Goal: Obtain resource: Obtain resource

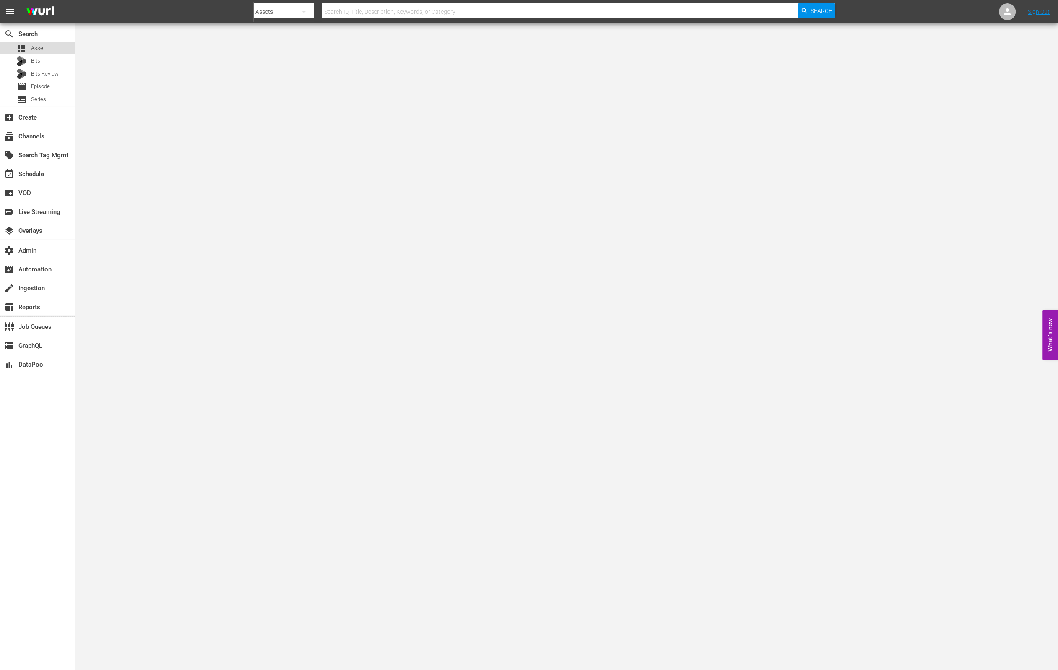
click at [36, 49] on span "Asset" at bounding box center [38, 48] width 14 height 8
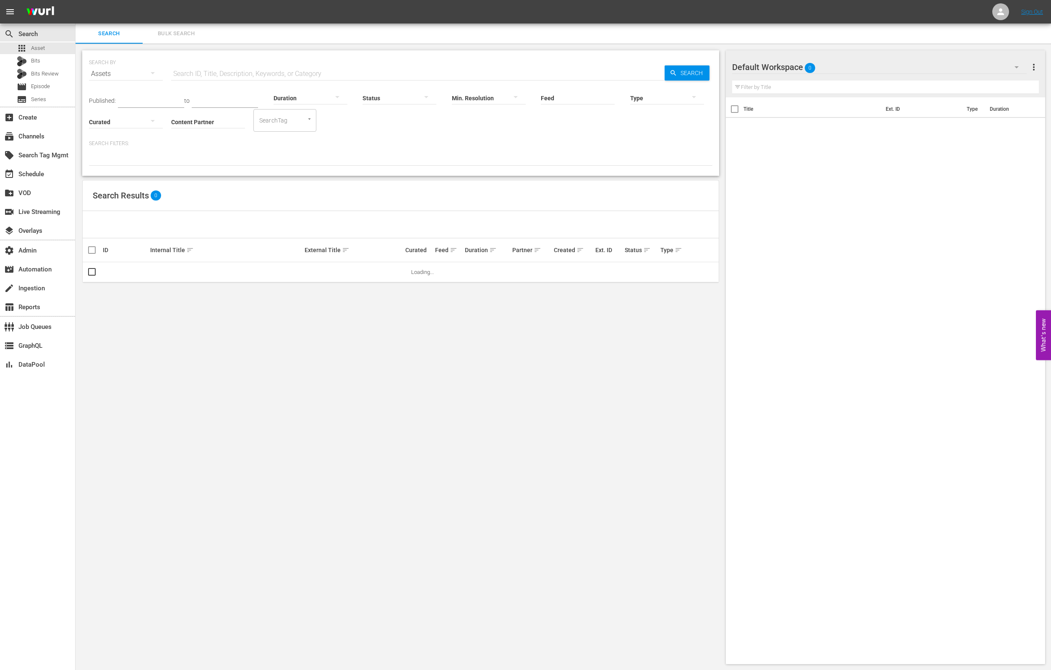
scroll to position [0, 0]
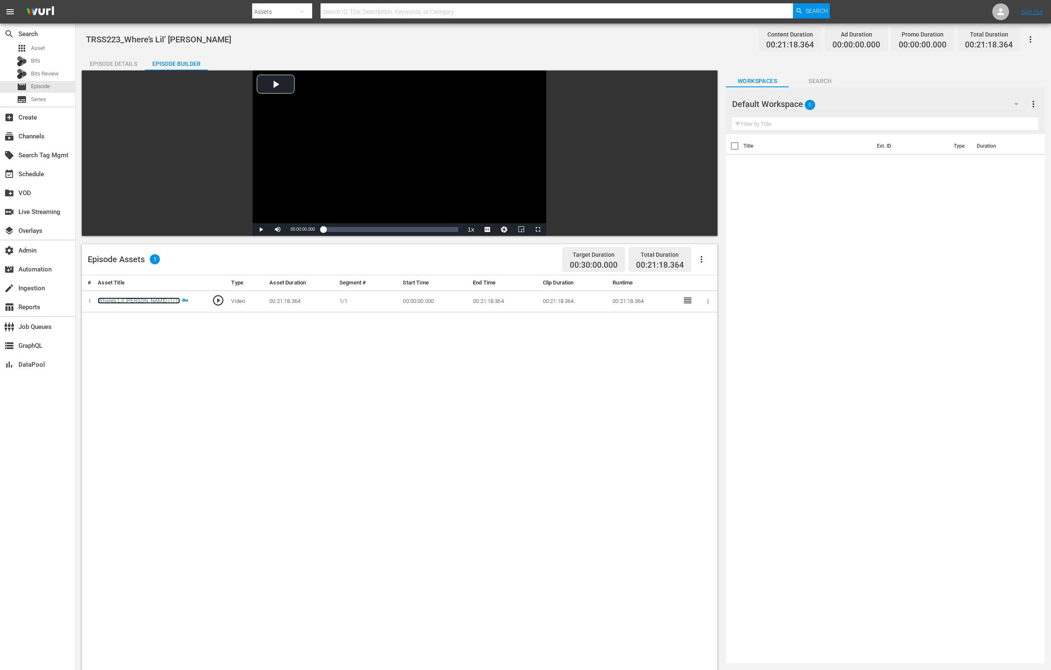
click at [142, 302] on link "Where’s Lil’ [PERSON_NAME] (1/1)" at bounding box center [139, 300] width 82 height 6
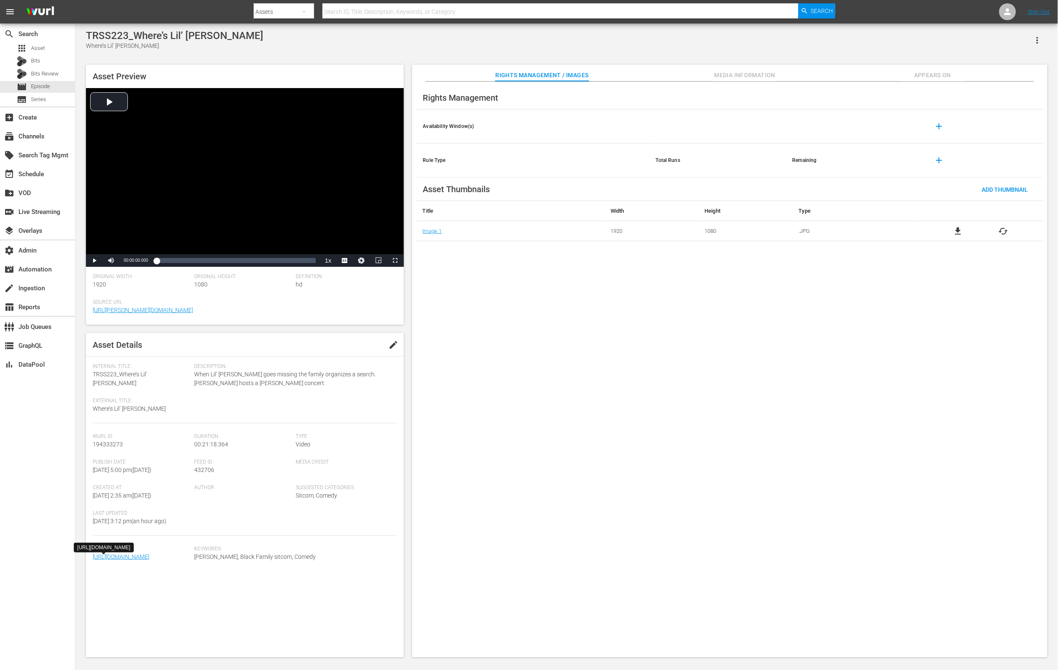
drag, startPoint x: 188, startPoint y: 595, endPoint x: 132, endPoint y: 605, distance: 57.0
click at [96, 561] on span "[URL][DOMAIN_NAME]" at bounding box center [141, 556] width 97 height 9
copy link "The_RS_Show_223_WURL.mp4"
click at [194, 571] on div "Keywords [PERSON_NAME], Black Family sitcom, Comedy" at bounding box center [295, 559] width 203 height 26
drag, startPoint x: 189, startPoint y: 594, endPoint x: 96, endPoint y: 595, distance: 92.7
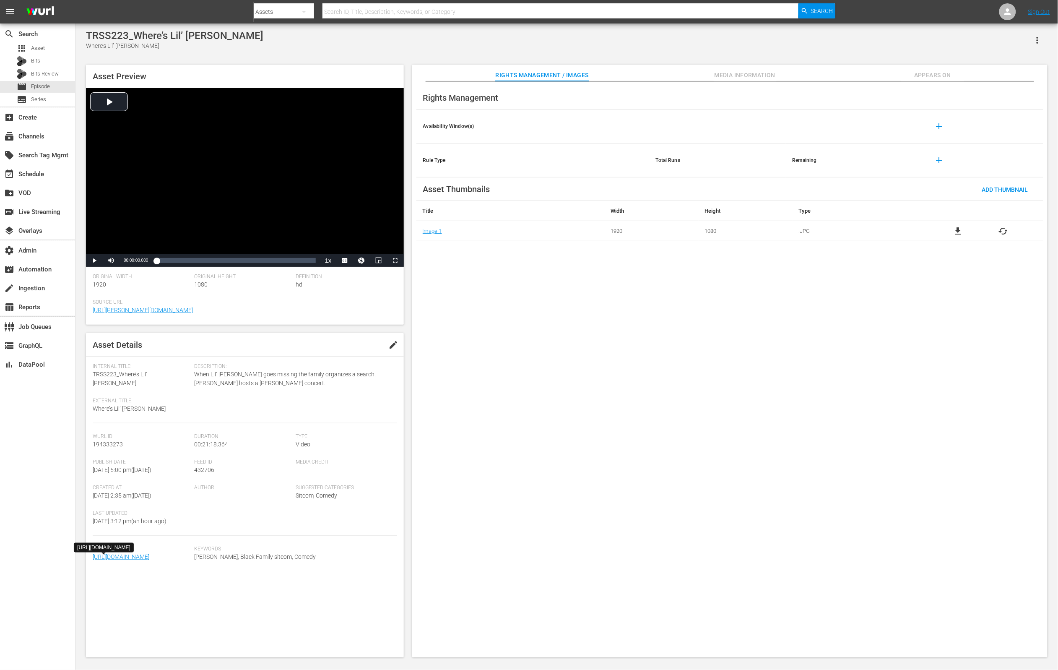
click at [96, 571] on div "Url [URL][DOMAIN_NAME]" at bounding box center [144, 559] width 102 height 26
copy link "The_RS_Show_223_WURL.mp4"
drag, startPoint x: 199, startPoint y: 604, endPoint x: 198, endPoint y: 599, distance: 5.2
click at [199, 571] on div "Keywords [PERSON_NAME], Black Family sitcom, Comedy" at bounding box center [295, 559] width 203 height 26
drag, startPoint x: 198, startPoint y: 592, endPoint x: 104, endPoint y: 594, distance: 94.8
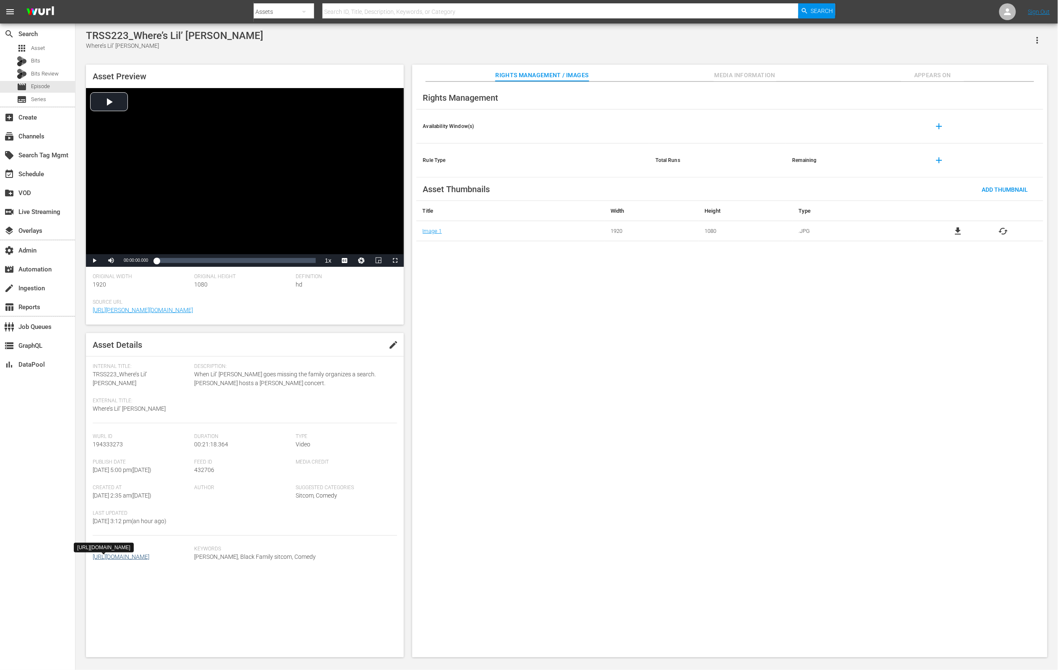
click at [104, 571] on div "Url [URL][DOMAIN_NAME] Keywords [PERSON_NAME], Black Family sitcom, Comedy" at bounding box center [245, 559] width 305 height 26
click at [186, 571] on div "Url [URL][DOMAIN_NAME]" at bounding box center [144, 559] width 102 height 26
drag, startPoint x: 178, startPoint y: 592, endPoint x: 96, endPoint y: 594, distance: 82.7
click at [96, 561] on span "[URL][DOMAIN_NAME]" at bounding box center [141, 556] width 97 height 9
copy link "The_RS_Show_223_WURL.mp4"
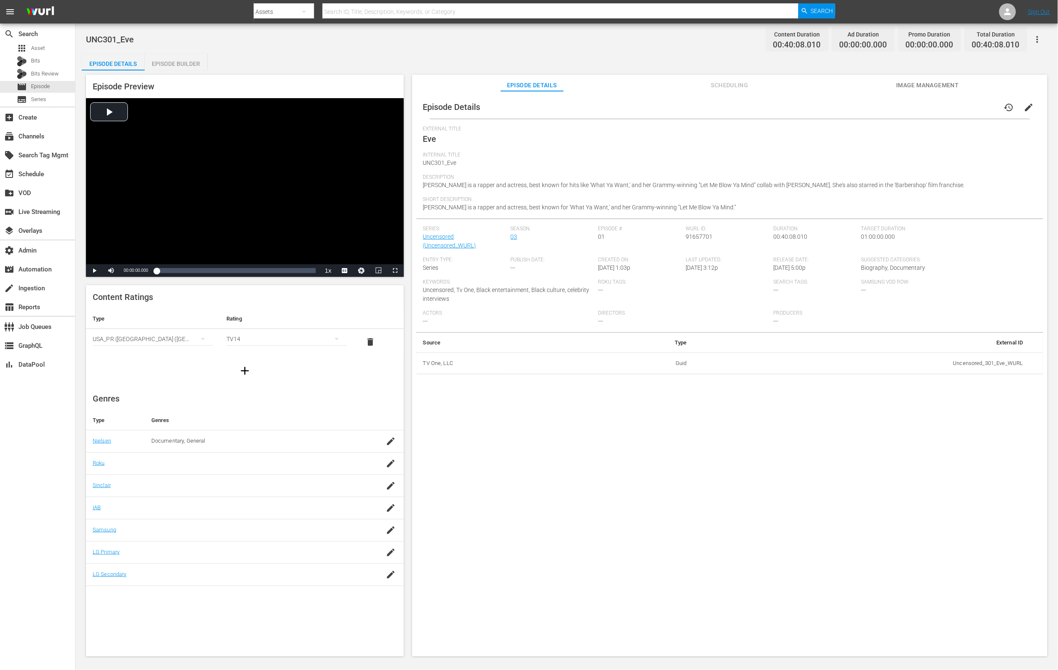
click at [716, 88] on span "Scheduling" at bounding box center [729, 85] width 63 height 10
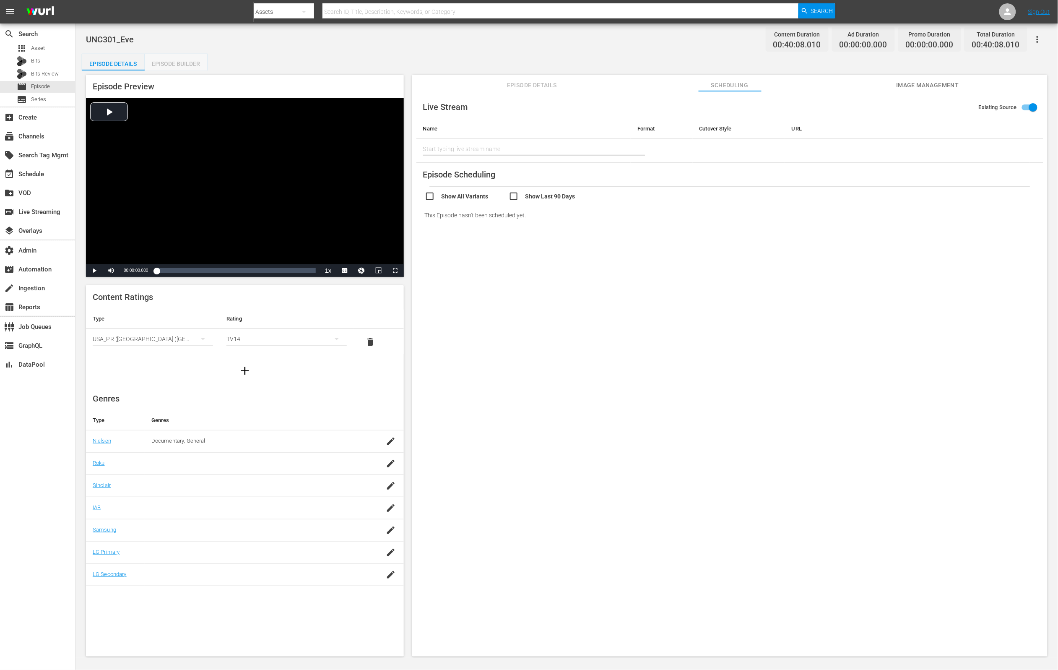
click at [165, 59] on div "Episode Builder" at bounding box center [176, 64] width 63 height 20
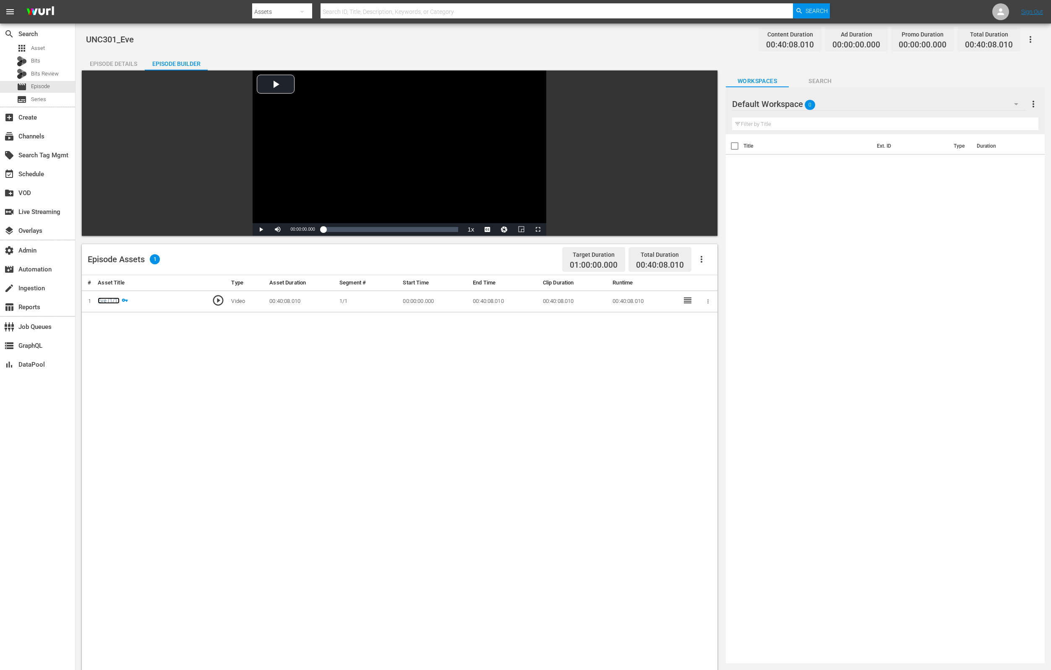
click at [107, 298] on link "Eve (1/1)" at bounding box center [108, 300] width 21 height 6
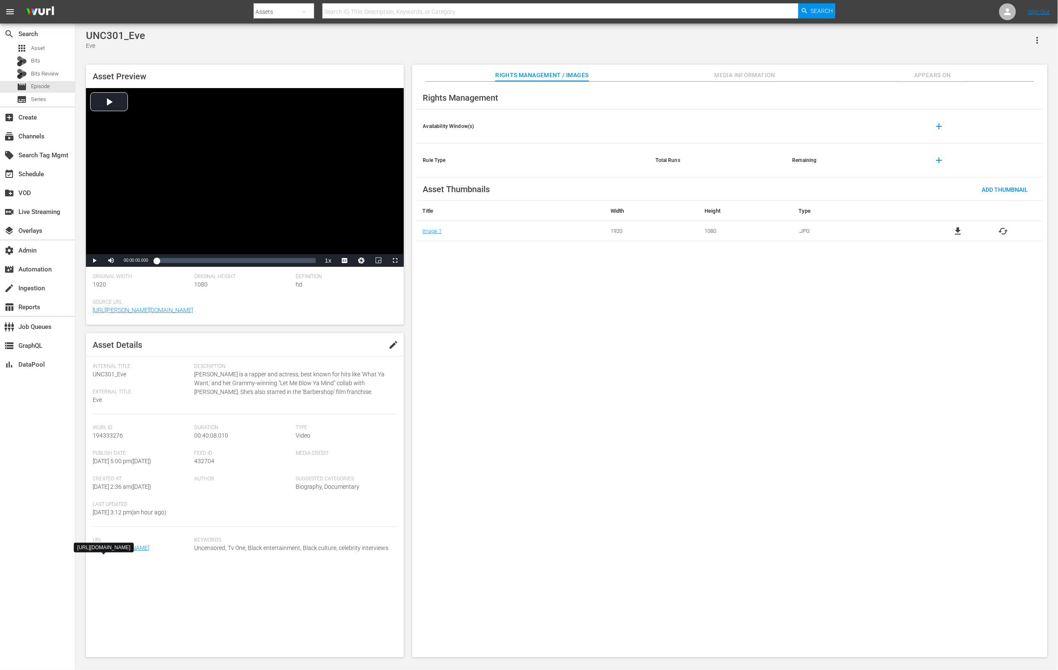
drag, startPoint x: 182, startPoint y: 594, endPoint x: 95, endPoint y: 595, distance: 86.4
click at [95, 563] on div "Url https://content-partner-mrss-feeds.s3.amazonaws.com/tv_one_llc/Uncensored_3…" at bounding box center [245, 550] width 305 height 26
copy div "Uncensored_301_Eve_WURL.mp4 Keywords Uncensored, Tv One, Black entertainment, B…"
